Goal: Task Accomplishment & Management: Use online tool/utility

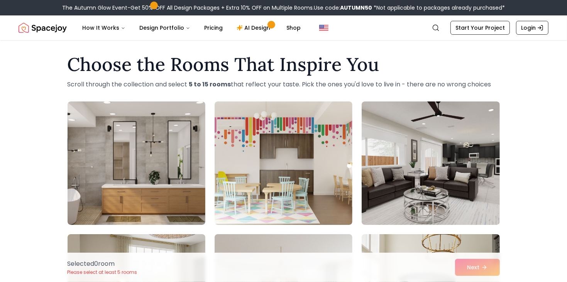
scroll to position [2, 0]
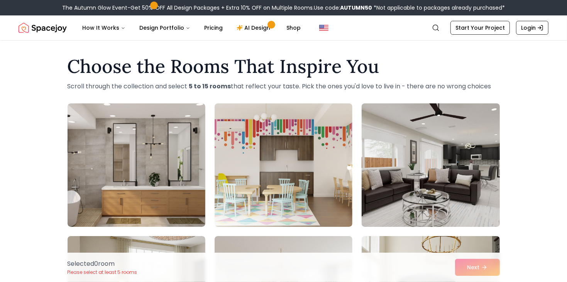
click at [444, 140] on img at bounding box center [430, 165] width 145 height 130
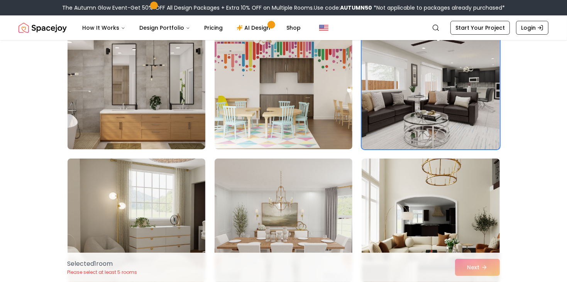
click at [129, 113] on img at bounding box center [136, 88] width 145 height 130
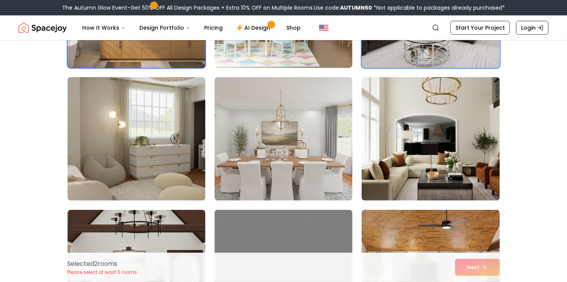
scroll to position [170, 0]
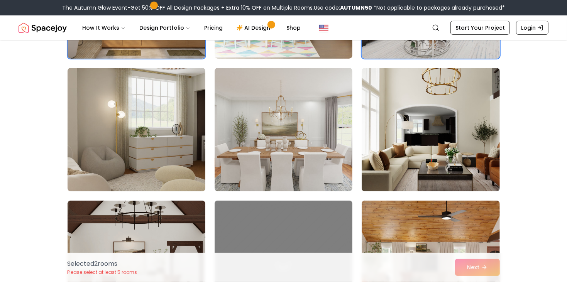
click at [138, 129] on img at bounding box center [136, 130] width 145 height 130
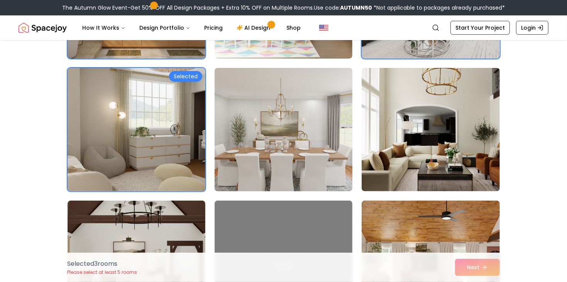
click at [276, 130] on img at bounding box center [283, 130] width 145 height 130
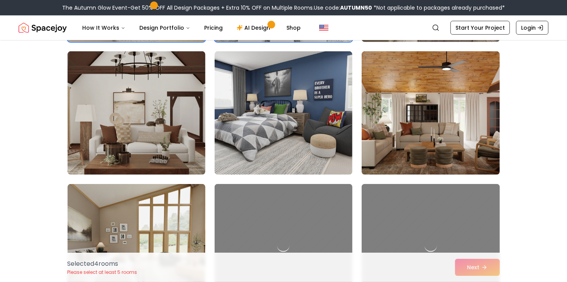
scroll to position [319, 0]
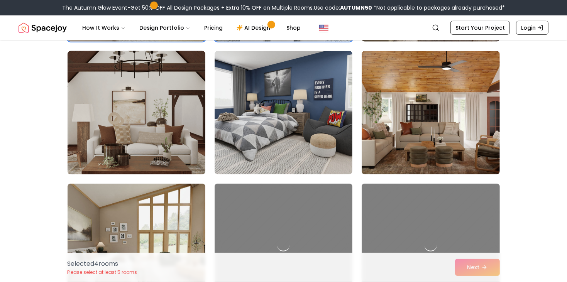
click at [129, 127] on img at bounding box center [136, 113] width 145 height 130
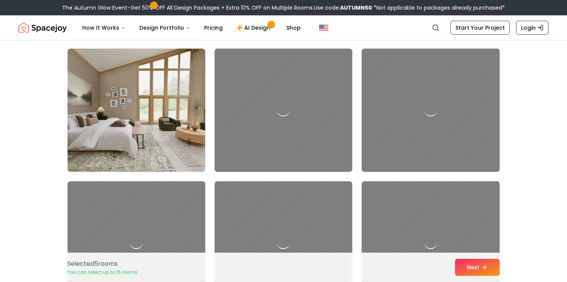
scroll to position [455, 0]
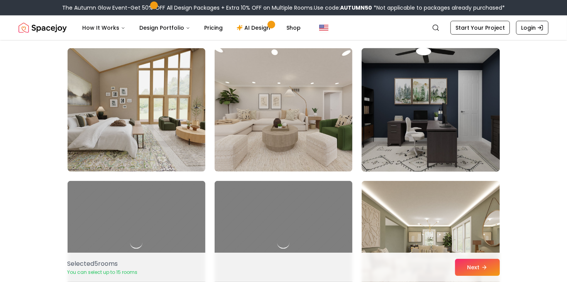
click at [434, 113] on img at bounding box center [430, 110] width 145 height 130
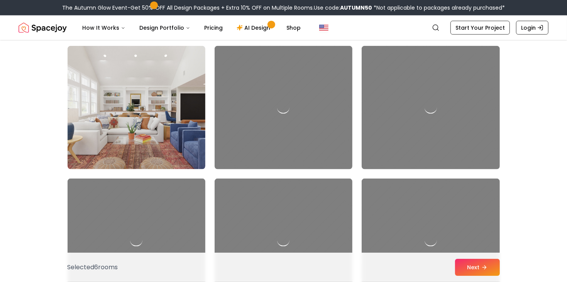
scroll to position [724, 0]
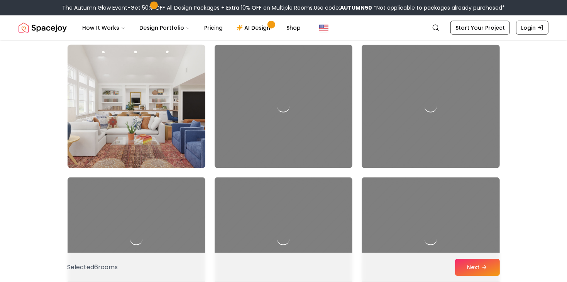
click at [132, 103] on img at bounding box center [136, 107] width 145 height 130
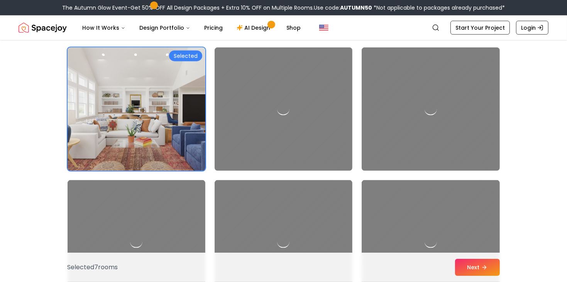
scroll to position [718, 0]
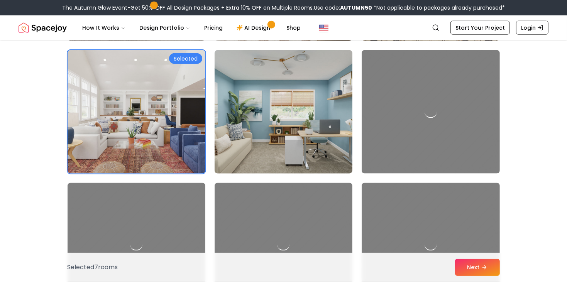
click at [282, 104] on img at bounding box center [283, 112] width 145 height 130
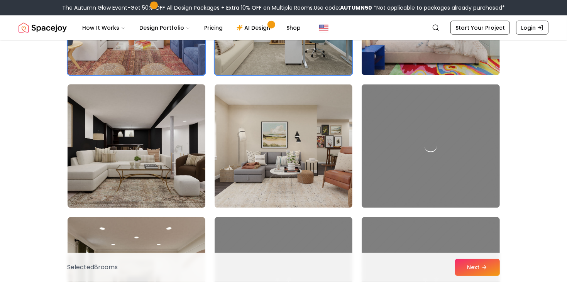
click at [142, 131] on img at bounding box center [136, 146] width 145 height 130
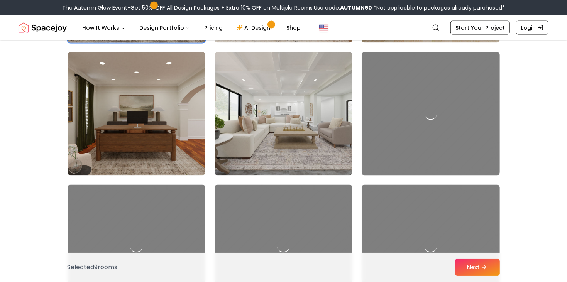
scroll to position [983, 0]
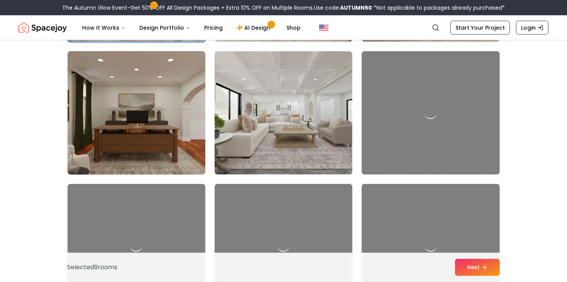
click at [141, 110] on img at bounding box center [136, 113] width 145 height 130
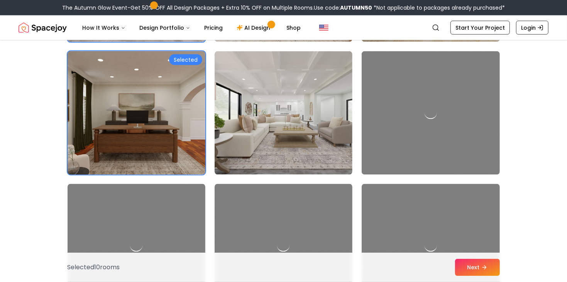
click at [152, 75] on img at bounding box center [136, 113] width 145 height 130
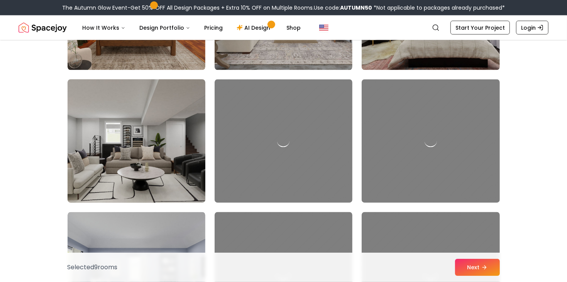
click at [146, 142] on img at bounding box center [136, 141] width 145 height 130
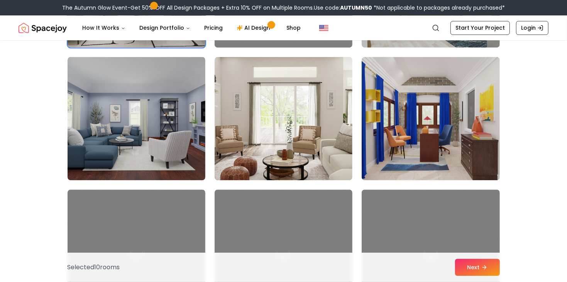
scroll to position [1246, 0]
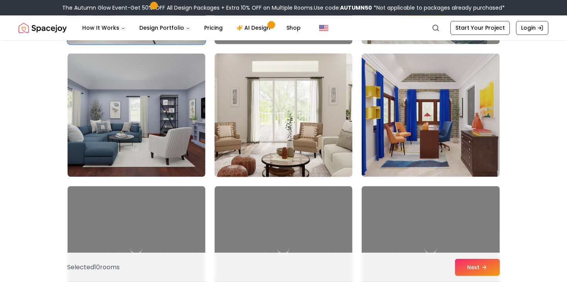
click at [266, 125] on img at bounding box center [283, 115] width 145 height 130
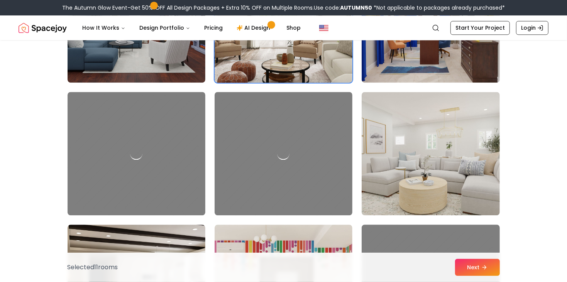
scroll to position [1339, 0]
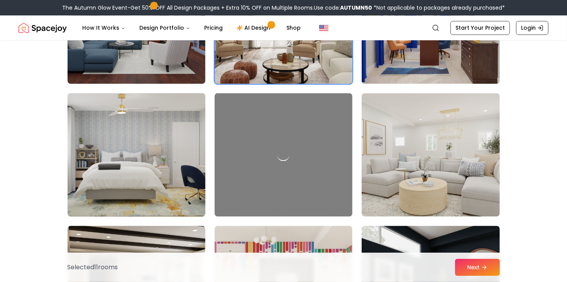
click at [110, 159] on img at bounding box center [136, 155] width 145 height 130
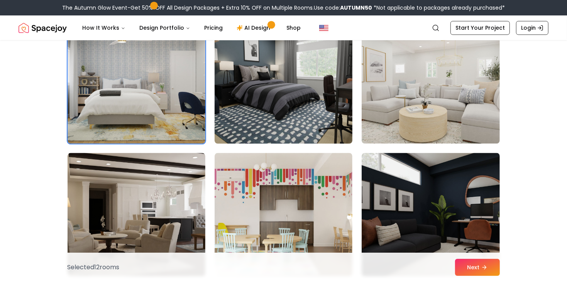
click at [278, 115] on img at bounding box center [283, 82] width 145 height 130
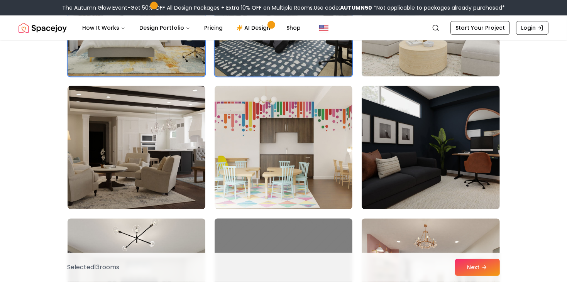
scroll to position [1475, 0]
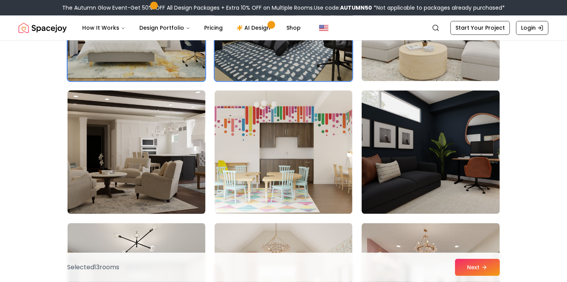
click at [134, 157] on img at bounding box center [136, 152] width 145 height 130
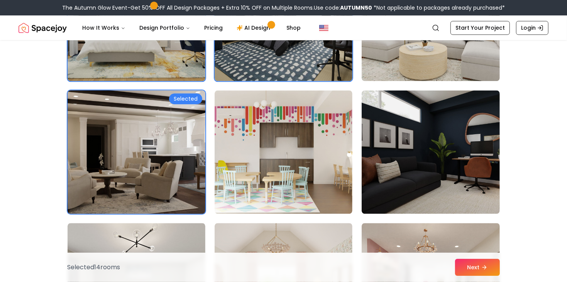
click at [144, 140] on img at bounding box center [136, 152] width 145 height 130
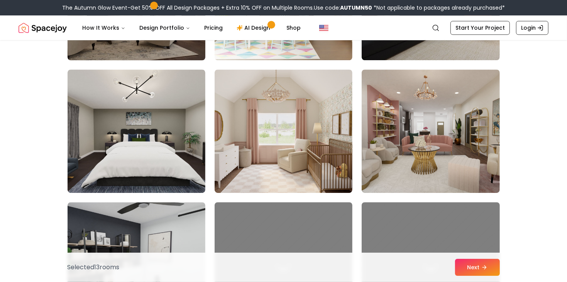
scroll to position [1628, 0]
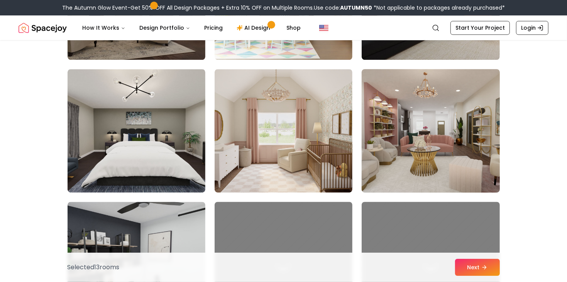
click at [406, 109] on img at bounding box center [430, 131] width 145 height 130
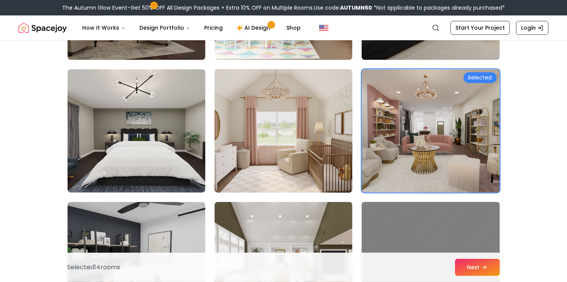
click at [269, 127] on img at bounding box center [283, 131] width 145 height 130
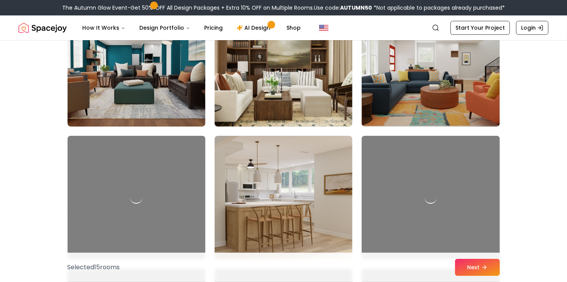
scroll to position [2094, 0]
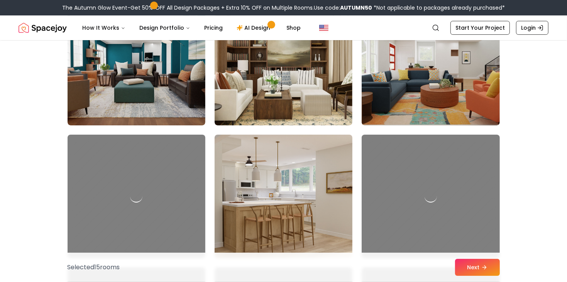
click at [231, 180] on img at bounding box center [283, 197] width 145 height 130
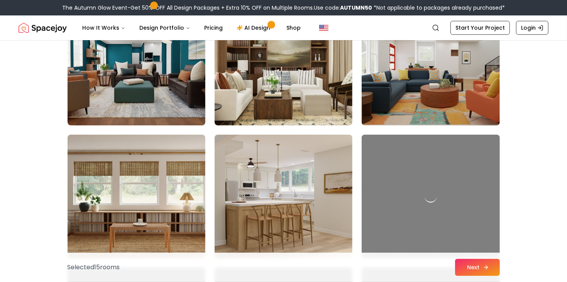
click at [483, 266] on icon at bounding box center [486, 267] width 6 height 6
